Goal: Task Accomplishment & Management: Complete application form

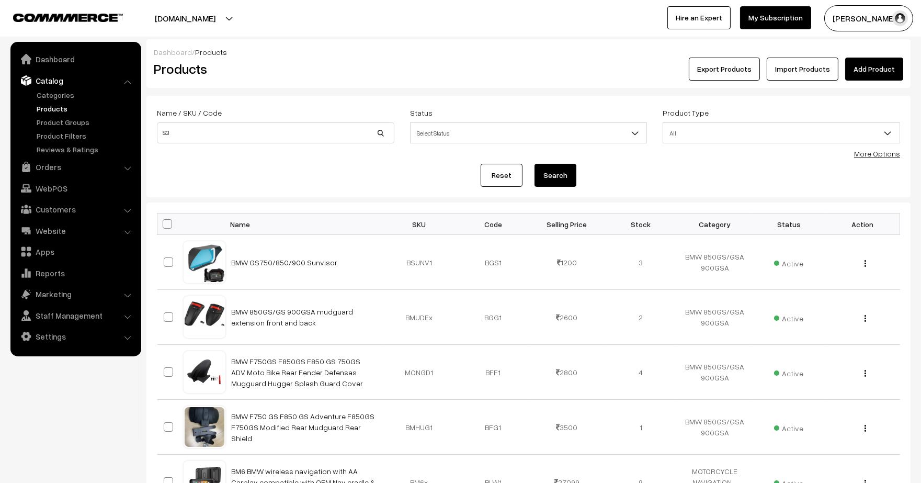
click at [235, 133] on input "S3" at bounding box center [275, 132] width 237 height 21
type input "S3 Elite"
click at [534, 164] on button "Search" at bounding box center [555, 175] width 42 height 23
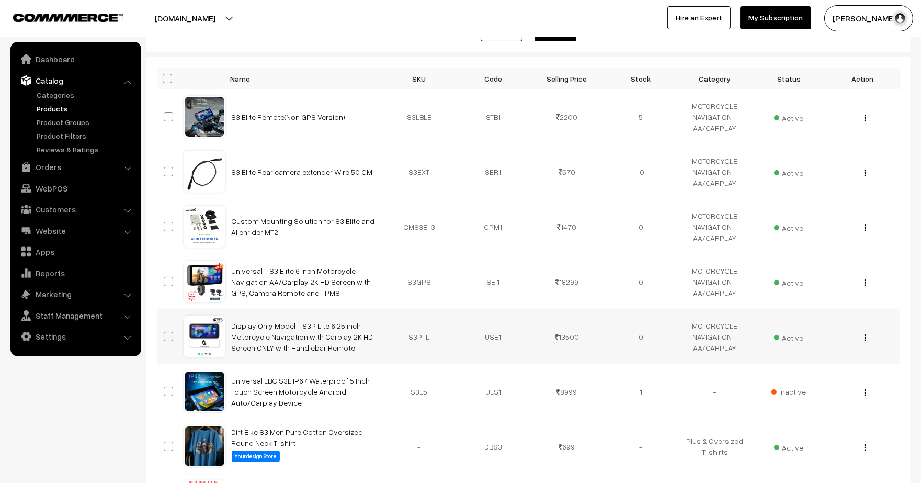
scroll to position [174, 0]
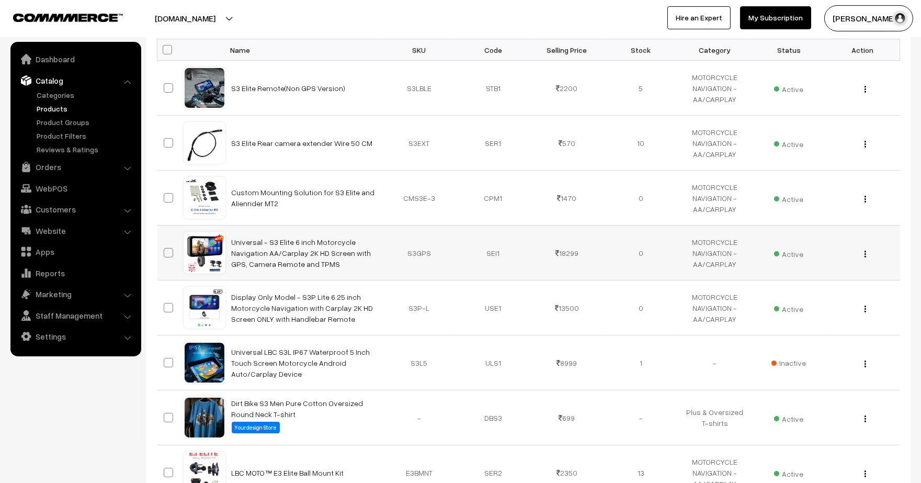
click at [866, 251] on div "View Edit Delete" at bounding box center [862, 252] width 61 height 11
click at [865, 252] on img "button" at bounding box center [865, 253] width 2 height 7
click at [837, 281] on link "Edit" at bounding box center [818, 291] width 89 height 23
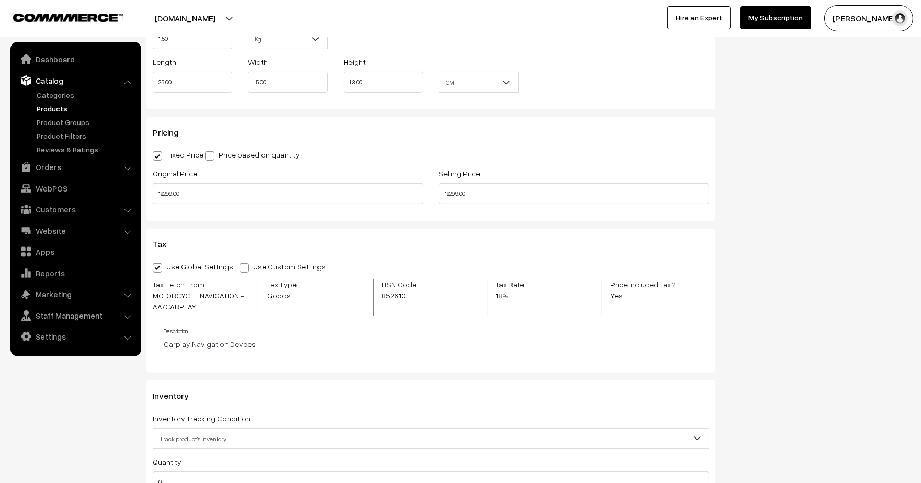
scroll to position [871, 0]
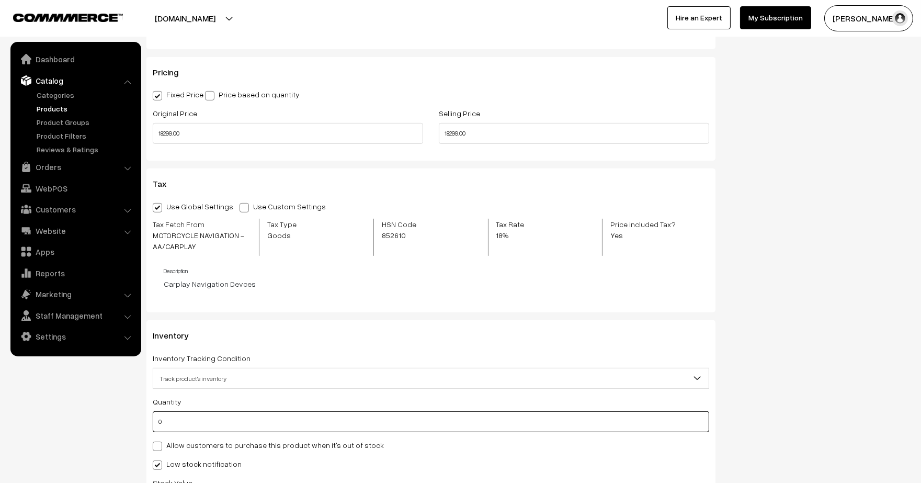
drag, startPoint x: 198, startPoint y: 425, endPoint x: 137, endPoint y: 417, distance: 61.7
click at [137, 417] on body "Thank you for showing interest. Our team will call you shortly. Close lbcmoto.c…" at bounding box center [460, 187] width 921 height 2116
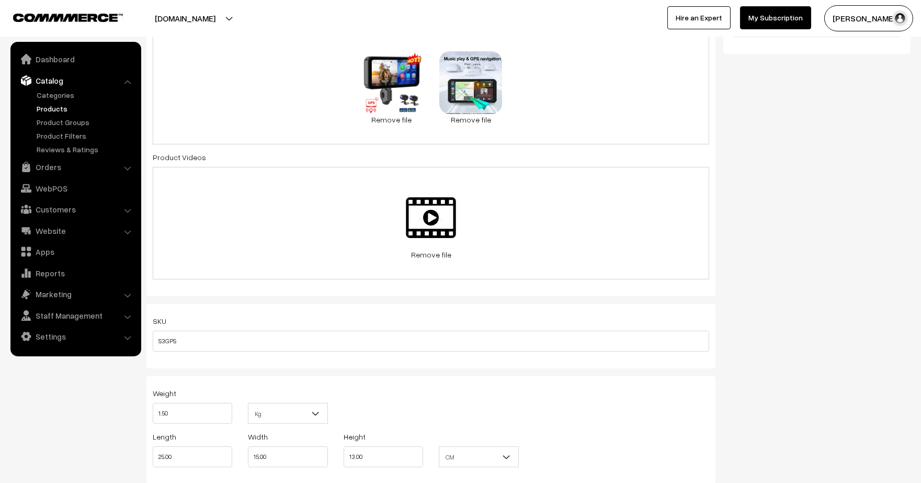
scroll to position [0, 0]
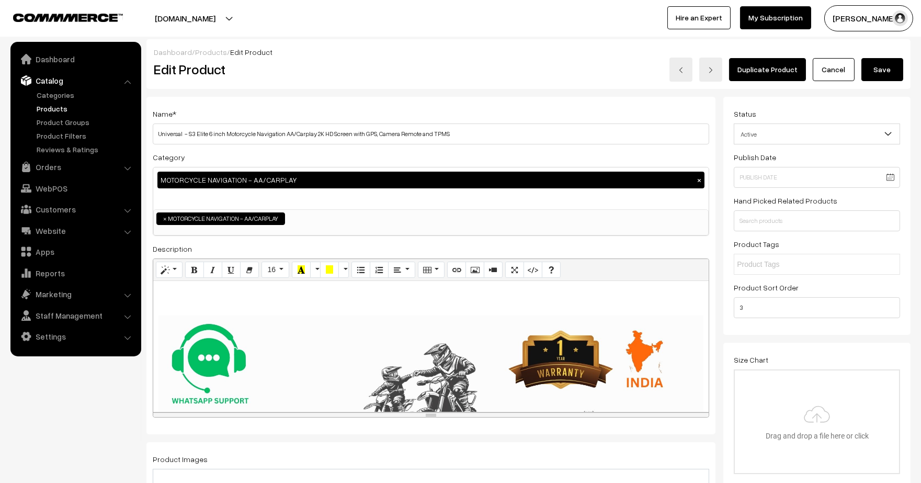
type input "1"
click at [869, 66] on button "Save" at bounding box center [882, 69] width 42 height 23
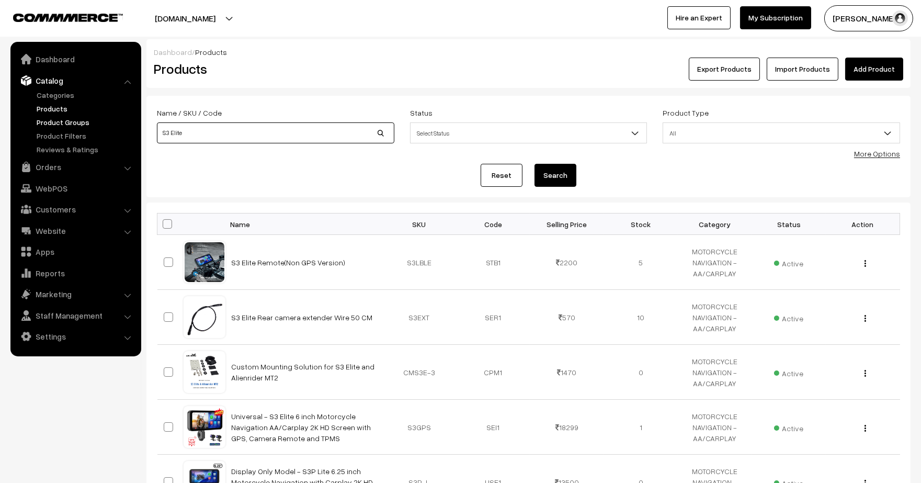
drag, startPoint x: 222, startPoint y: 128, endPoint x: 135, endPoint y: 119, distance: 87.8
click at [135, 119] on body "Thank you for showing interest. Our team will call you shortly. Close lbcmoto.c…" at bounding box center [460, 457] width 921 height 915
type input "M3"
click at [534, 164] on button "Search" at bounding box center [555, 175] width 42 height 23
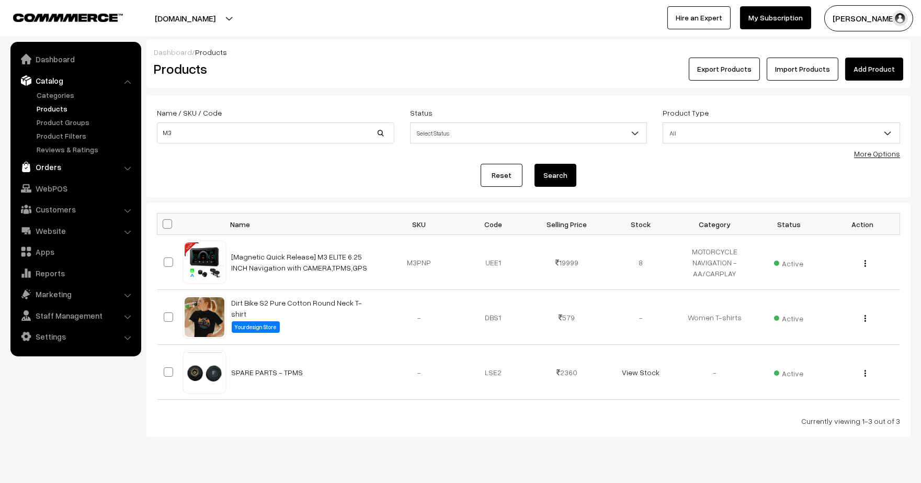
click at [56, 165] on link "Orders" at bounding box center [75, 166] width 124 height 19
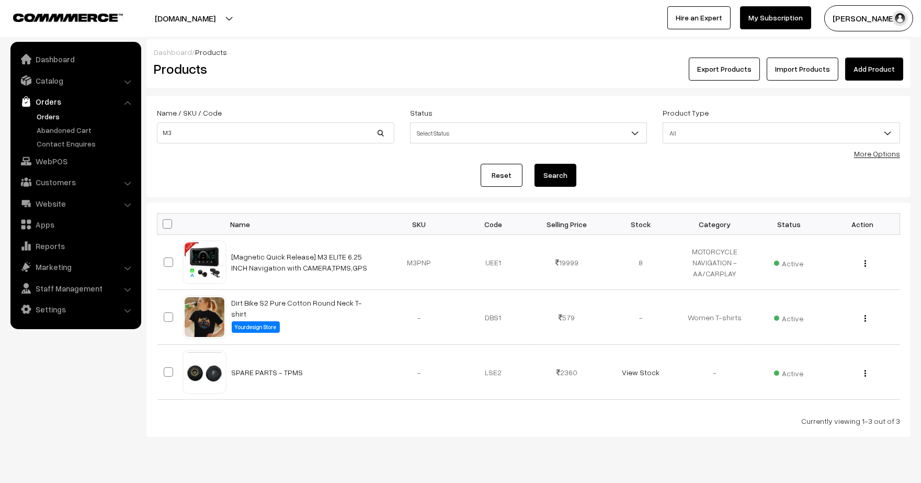
click at [40, 112] on link "Orders" at bounding box center [86, 116] width 104 height 11
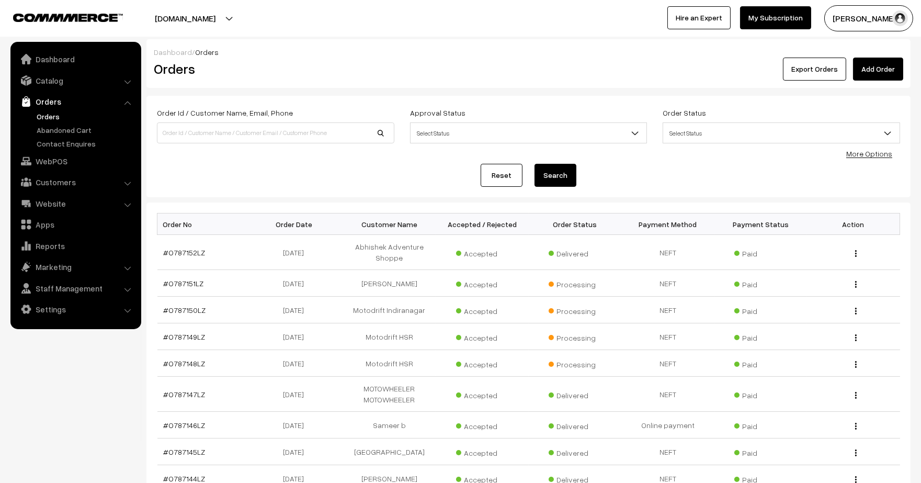
click at [878, 74] on link "Add Order" at bounding box center [878, 69] width 50 height 23
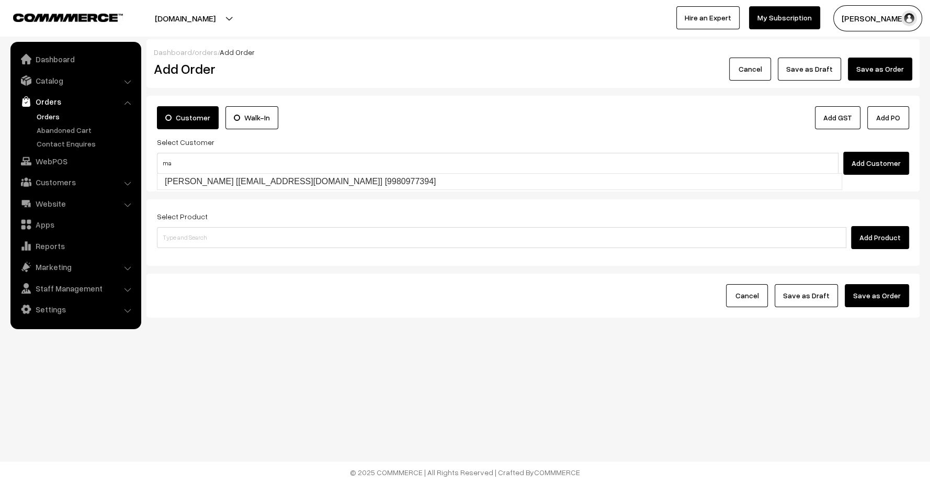
type input "m"
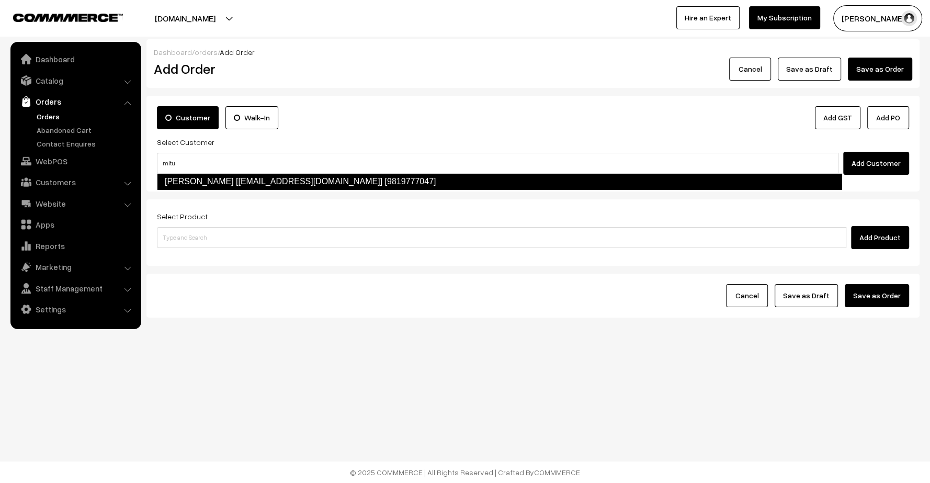
click at [345, 181] on link "[PERSON_NAME] [[EMAIL_ADDRESS][DOMAIN_NAME]] [9819777047]" at bounding box center [499, 181] width 685 height 17
type input "mitu"
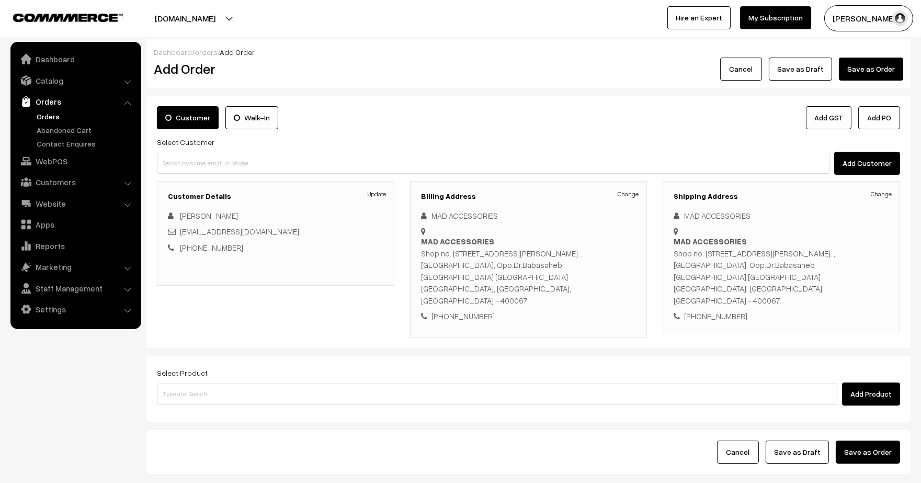
click at [616, 192] on h3 "Billing Address" at bounding box center [528, 196] width 215 height 9
click at [628, 194] on link "Change" at bounding box center [627, 193] width 21 height 9
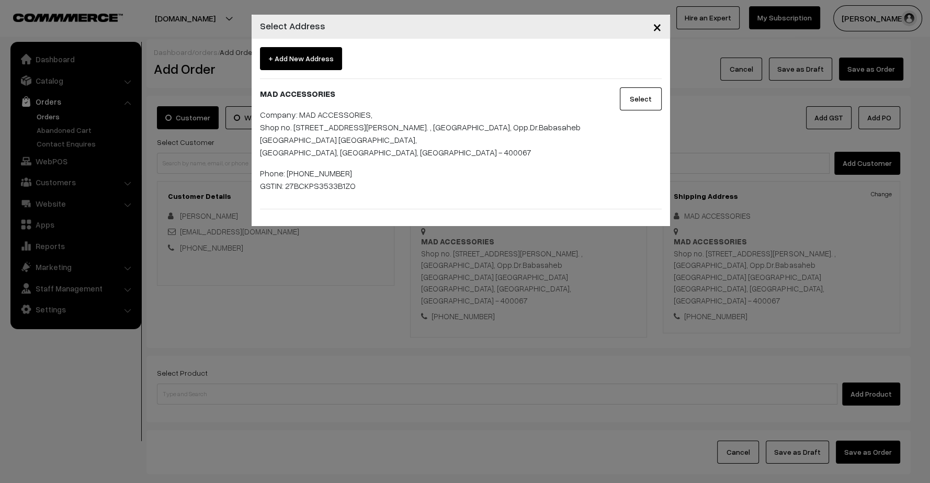
click at [649, 102] on button "Select" at bounding box center [641, 98] width 42 height 23
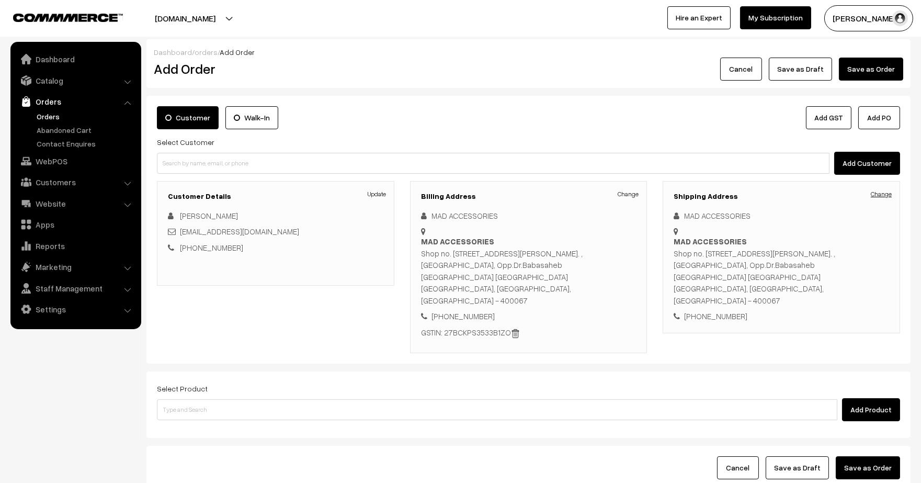
click at [875, 189] on link "Change" at bounding box center [881, 193] width 21 height 9
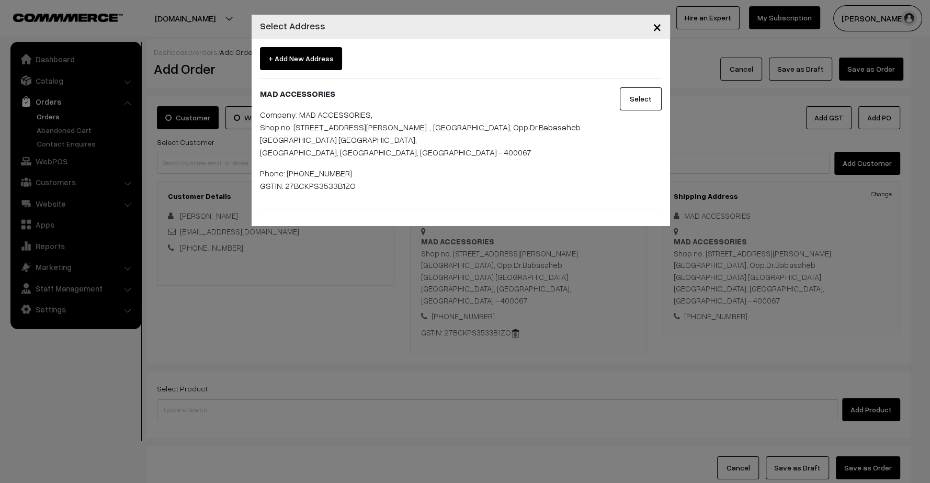
click at [666, 94] on div "Select" at bounding box center [635, 143] width 70 height 113
click at [643, 93] on button "Select" at bounding box center [641, 98] width 42 height 23
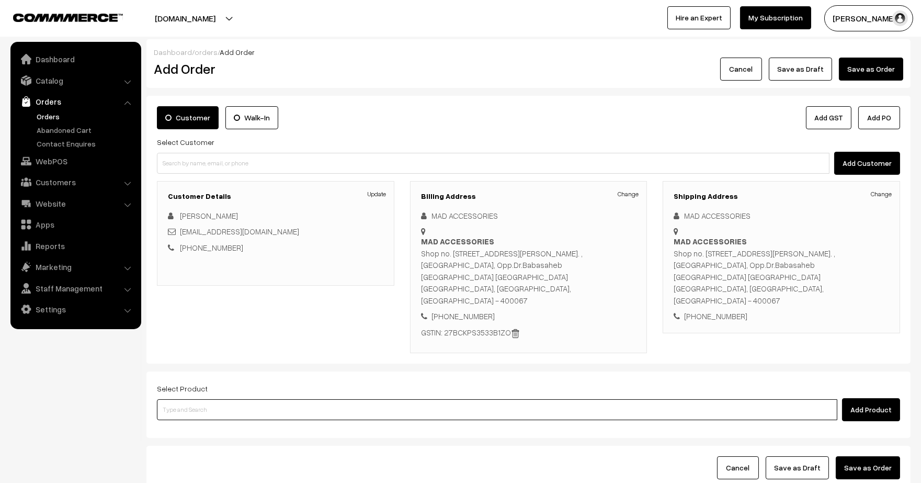
click at [291, 399] on input at bounding box center [497, 409] width 680 height 21
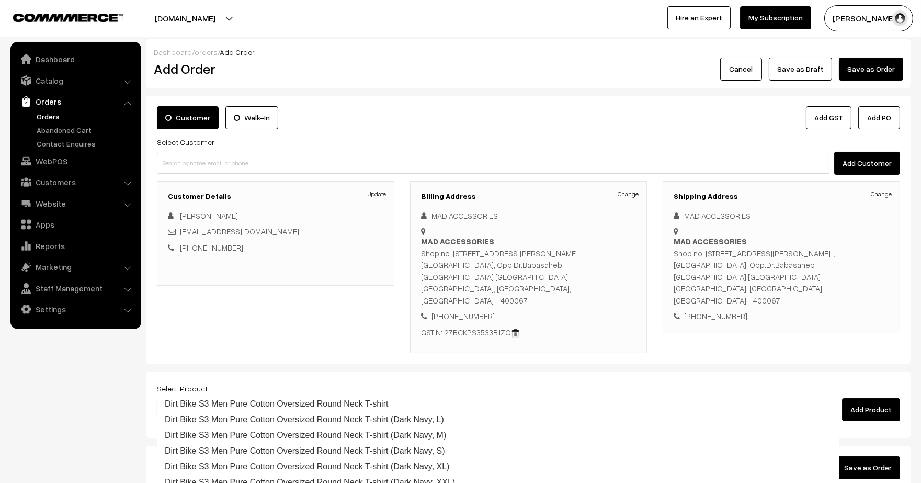
type input "S3 [PERSON_NAME]"
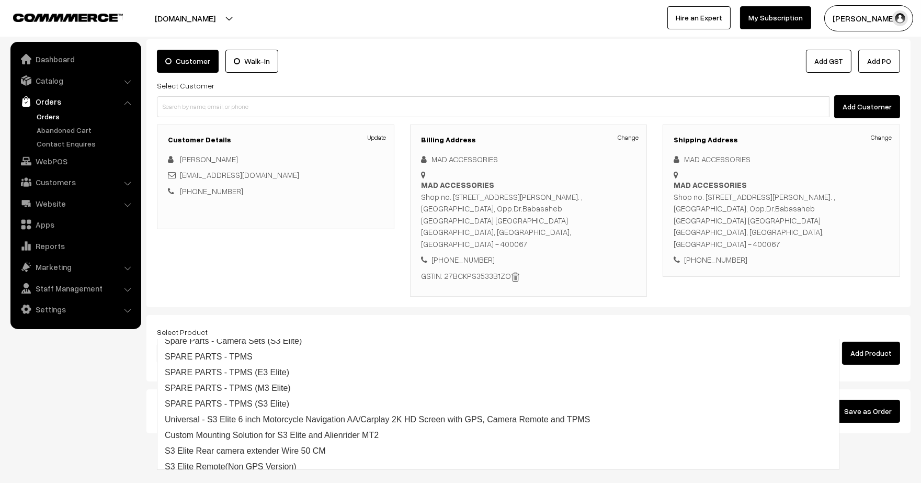
scroll to position [73, 0]
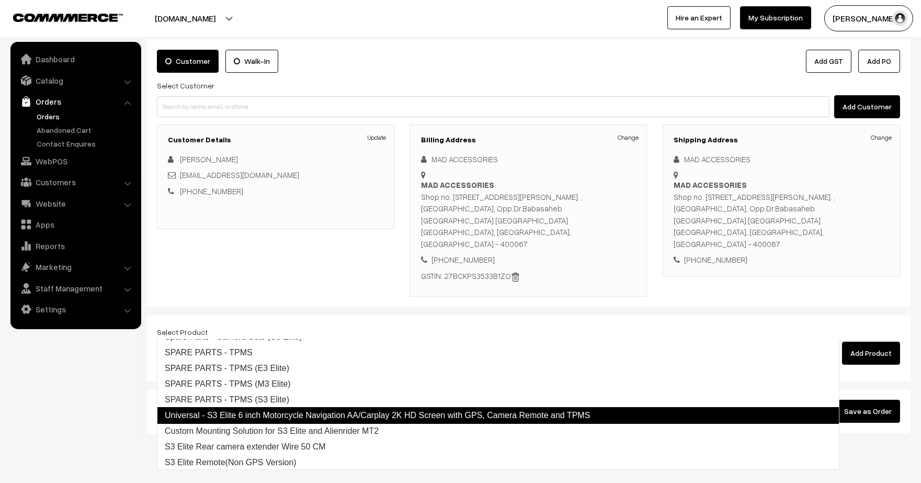
click at [328, 415] on link "Universal - S3 Elite 6 inch Motorcycle Navigation AA/Carplay 2K HD Screen with …" at bounding box center [498, 415] width 682 height 17
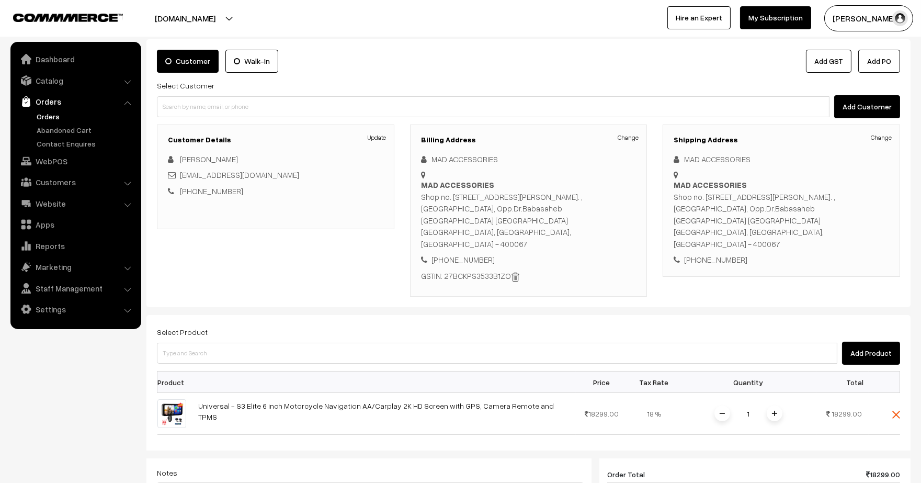
scroll to position [289, 0]
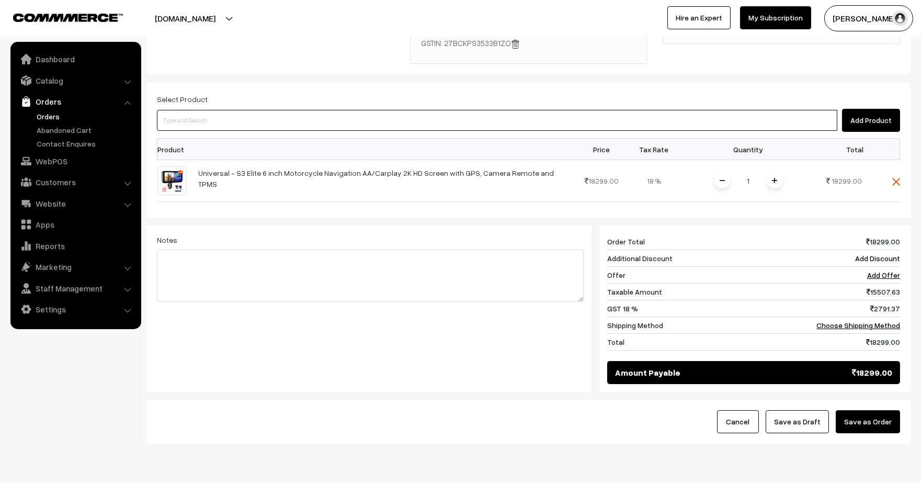
click at [233, 110] on input at bounding box center [497, 120] width 680 height 21
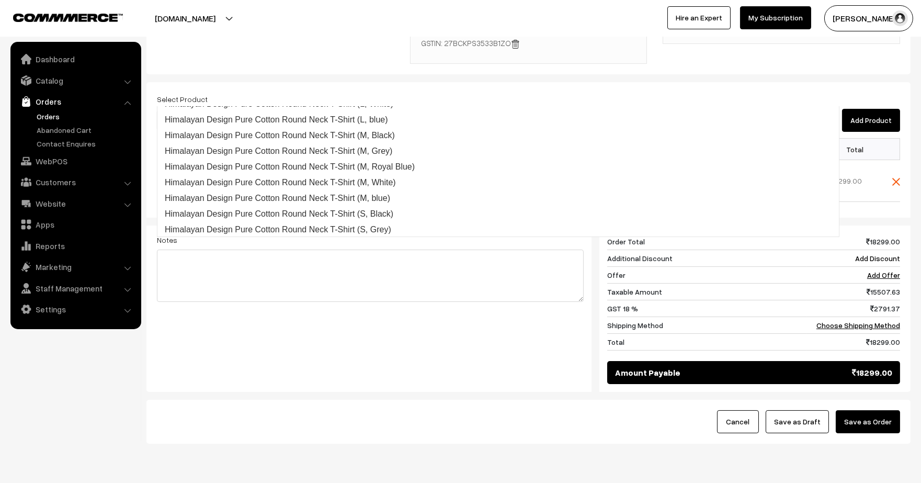
scroll to position [0, 0]
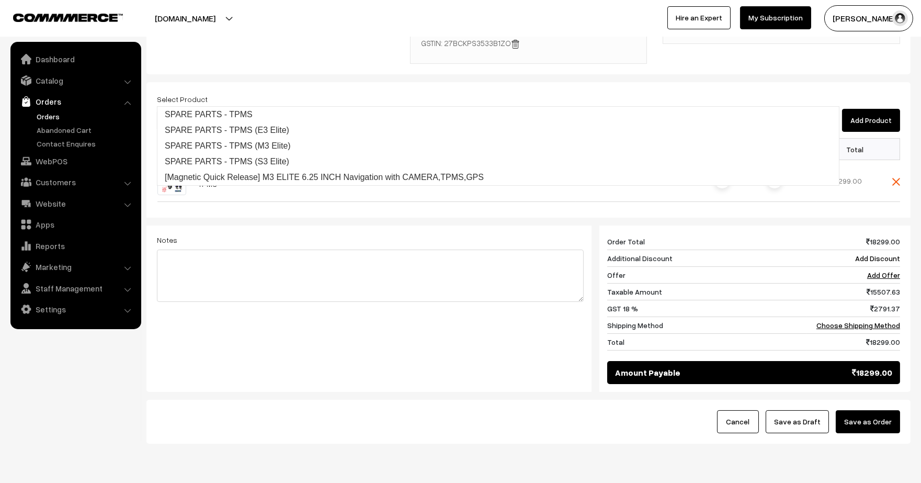
type input "M3 Elit"
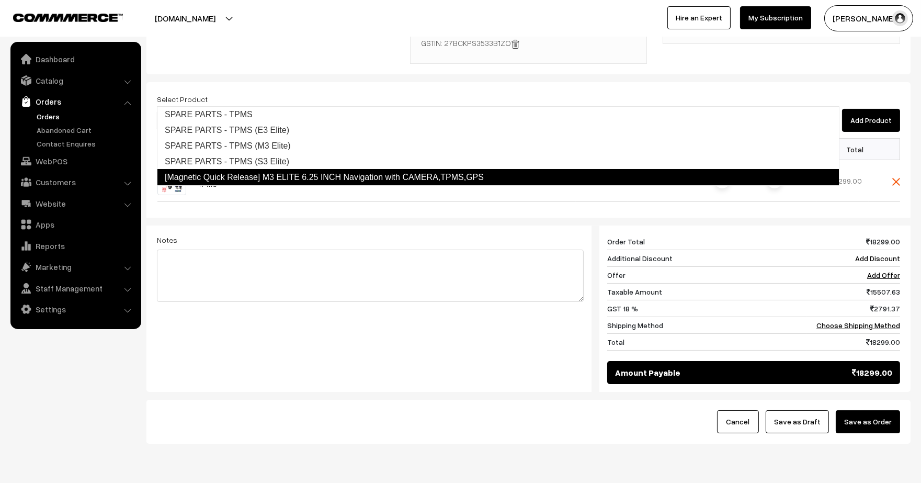
click at [287, 174] on link "[Magnetic Quick Release] M3 ELITE 6.25 INCH Navigation with CAMERA,TPMS,GPS" at bounding box center [498, 177] width 682 height 17
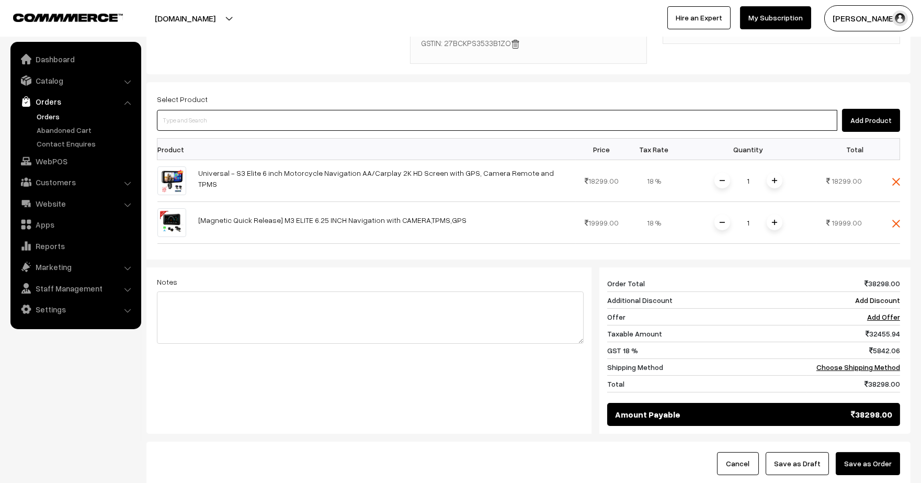
click at [184, 110] on input at bounding box center [497, 120] width 680 height 21
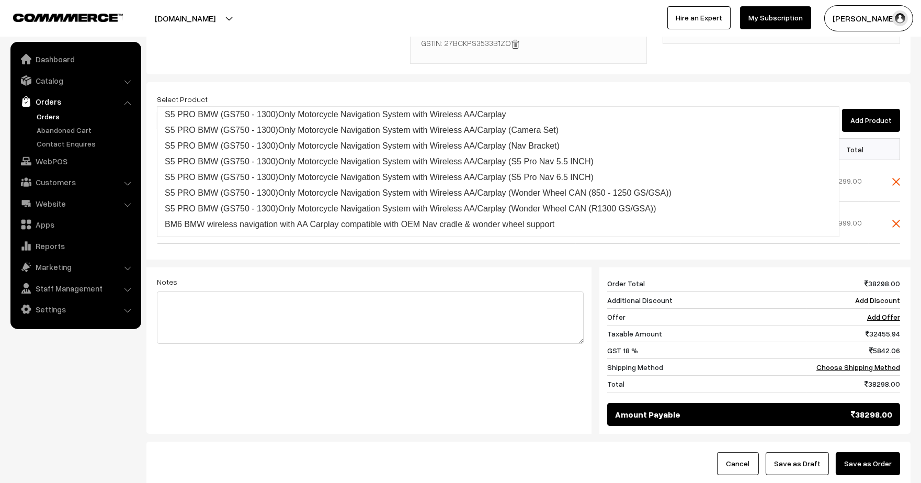
type input "BM6"
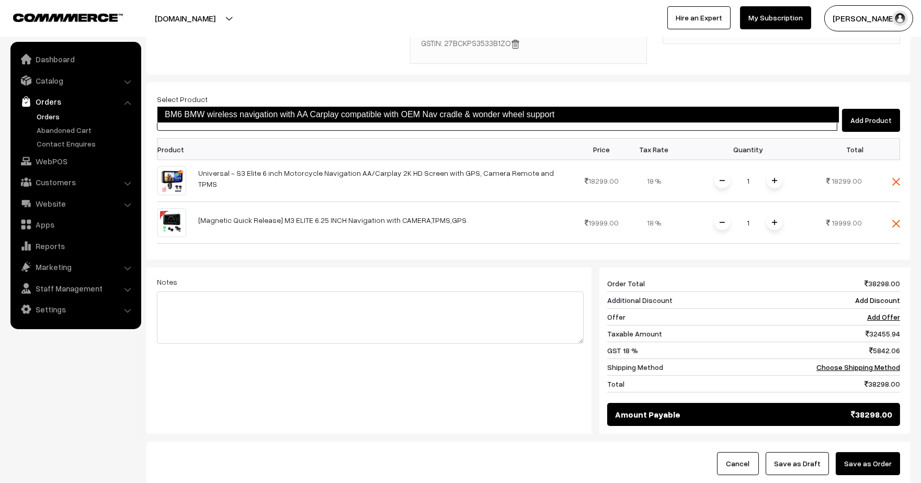
click at [199, 108] on link "BM6 BMW wireless navigation with AA Carplay compatible with OEM Nav cradle & wo…" at bounding box center [498, 114] width 682 height 17
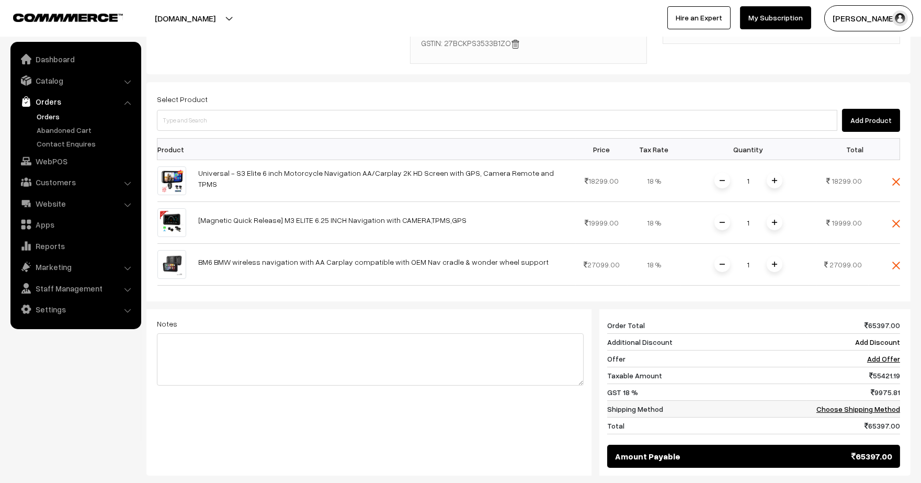
click at [835, 404] on link "Choose Shipping Method" at bounding box center [858, 408] width 84 height 9
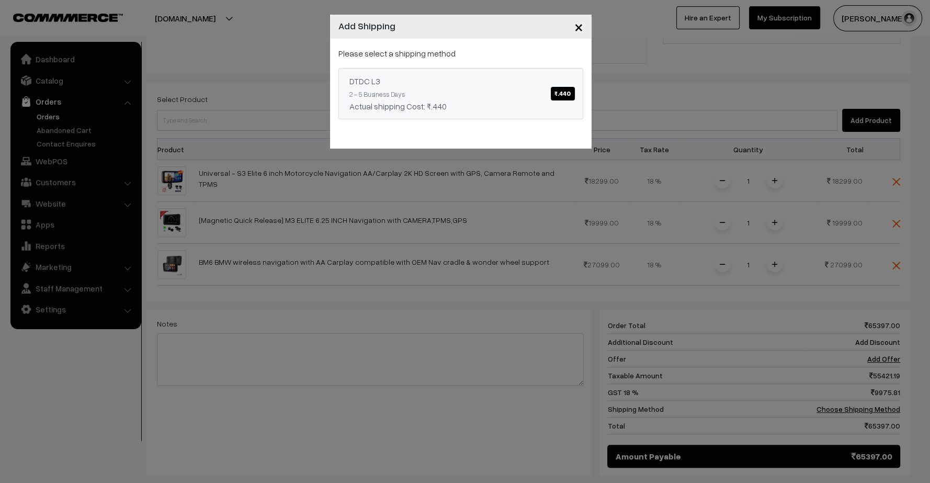
click at [564, 87] on span "₹.440" at bounding box center [563, 94] width 24 height 14
